Goal: Task Accomplishment & Management: Use online tool/utility

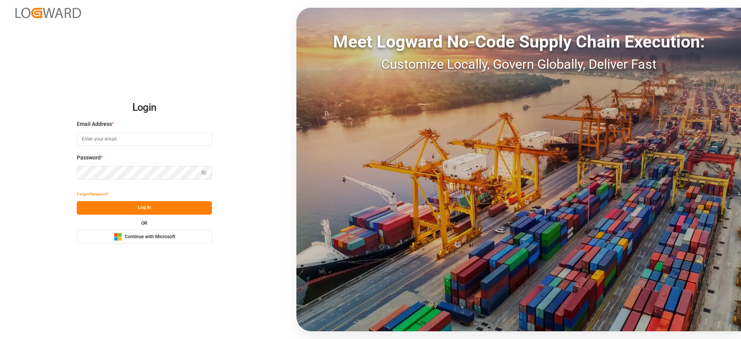
click at [153, 245] on div "Login Email Address * Password * Show password Forgot Password? Log In OR Micro…" at bounding box center [370, 169] width 741 height 339
click at [153, 240] on div "Login Email Address * Password * Show password Forgot Password? Log In OR Micro…" at bounding box center [370, 169] width 741 height 339
click at [153, 240] on div "Microsoft Logo Continue with Microsoft" at bounding box center [144, 237] width 61 height 8
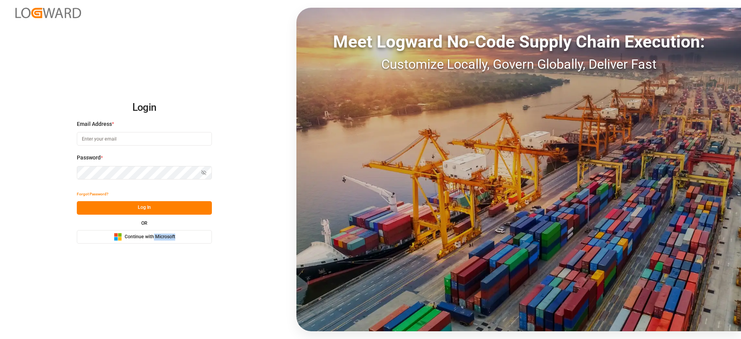
click at [153, 240] on div "Microsoft Logo Continue with Microsoft" at bounding box center [144, 237] width 61 height 8
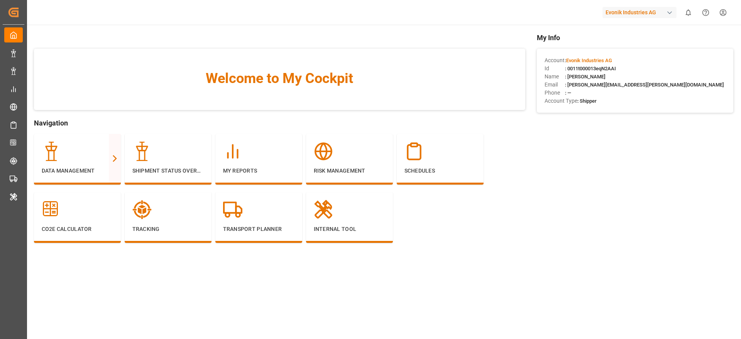
click at [648, 15] on div "Evonik Industries AG" at bounding box center [639, 12] width 74 height 11
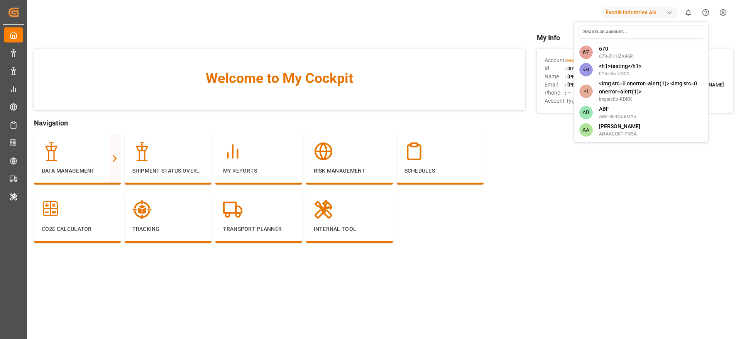
click at [612, 32] on input at bounding box center [641, 32] width 126 height 14
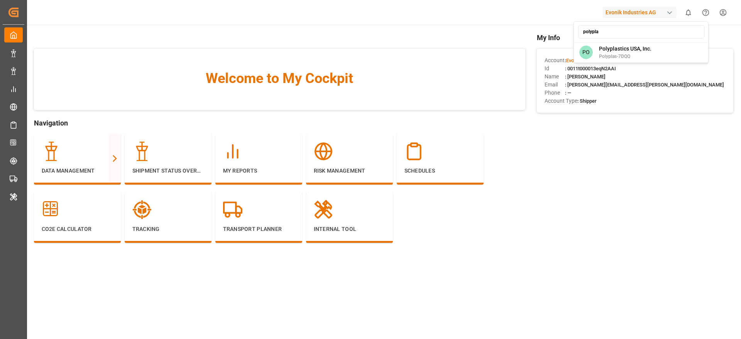
type input "polypla"
click at [645, 46] on div "PO Polyplastics USA, Inc. Polyplas-7DQQ" at bounding box center [641, 52] width 132 height 17
